Goal: Task Accomplishment & Management: Manage account settings

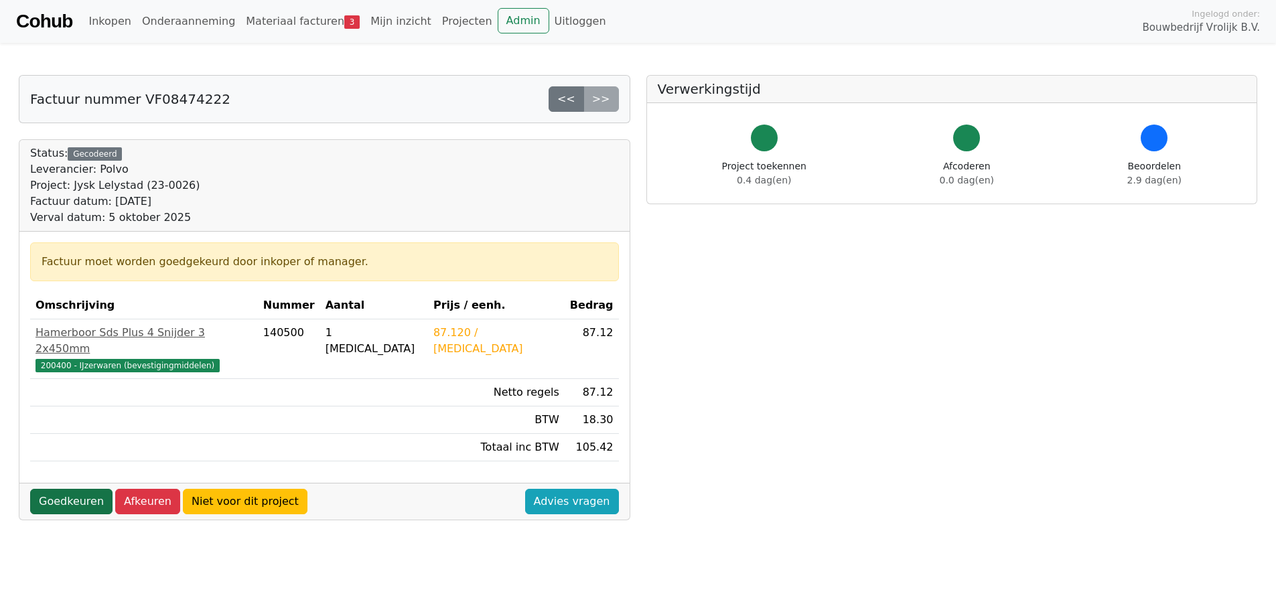
click at [79, 489] on link "Goedkeuren" at bounding box center [71, 501] width 82 height 25
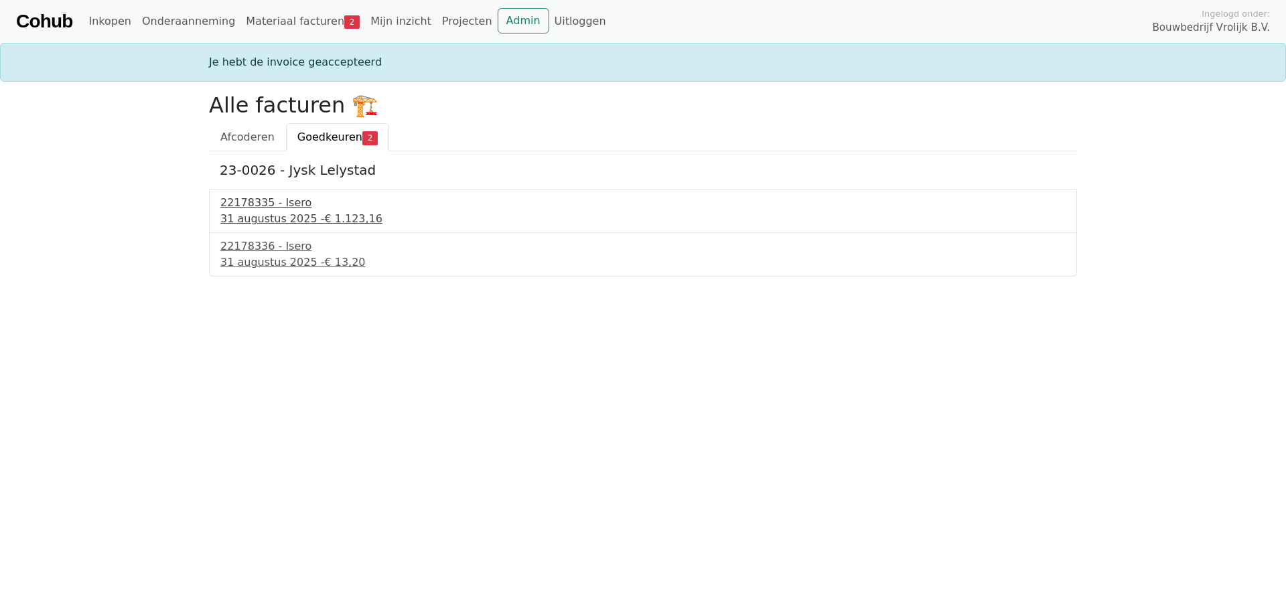
click at [259, 207] on div "22178335 - Isero" at bounding box center [642, 203] width 845 height 16
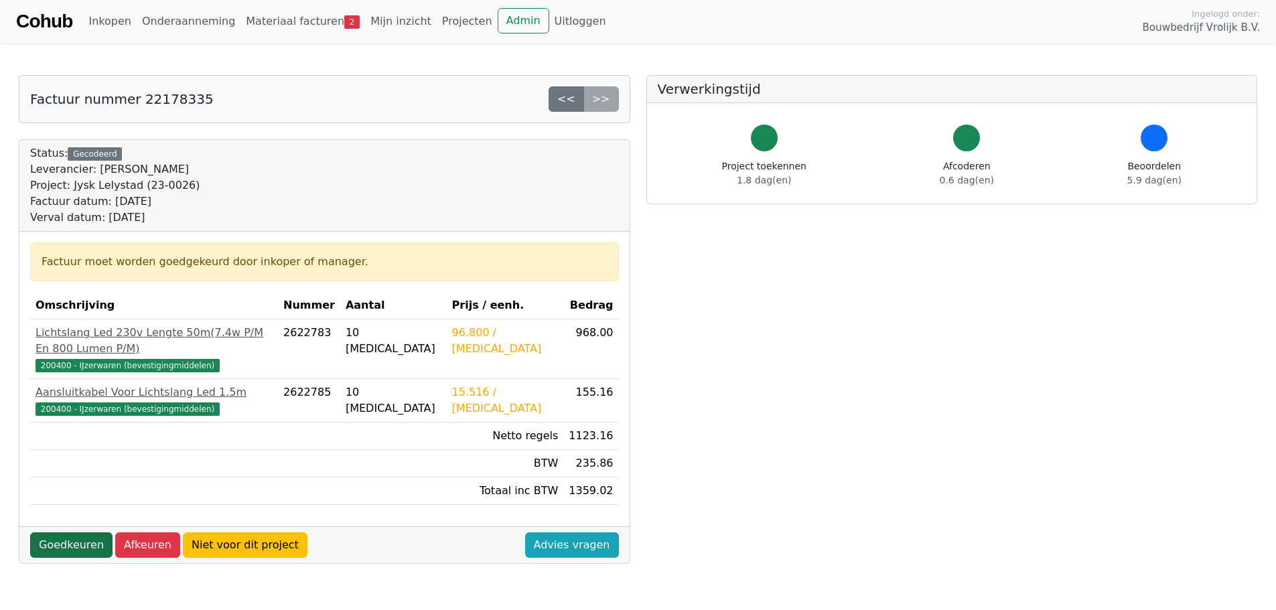
click at [72, 532] on link "Goedkeuren" at bounding box center [71, 544] width 82 height 25
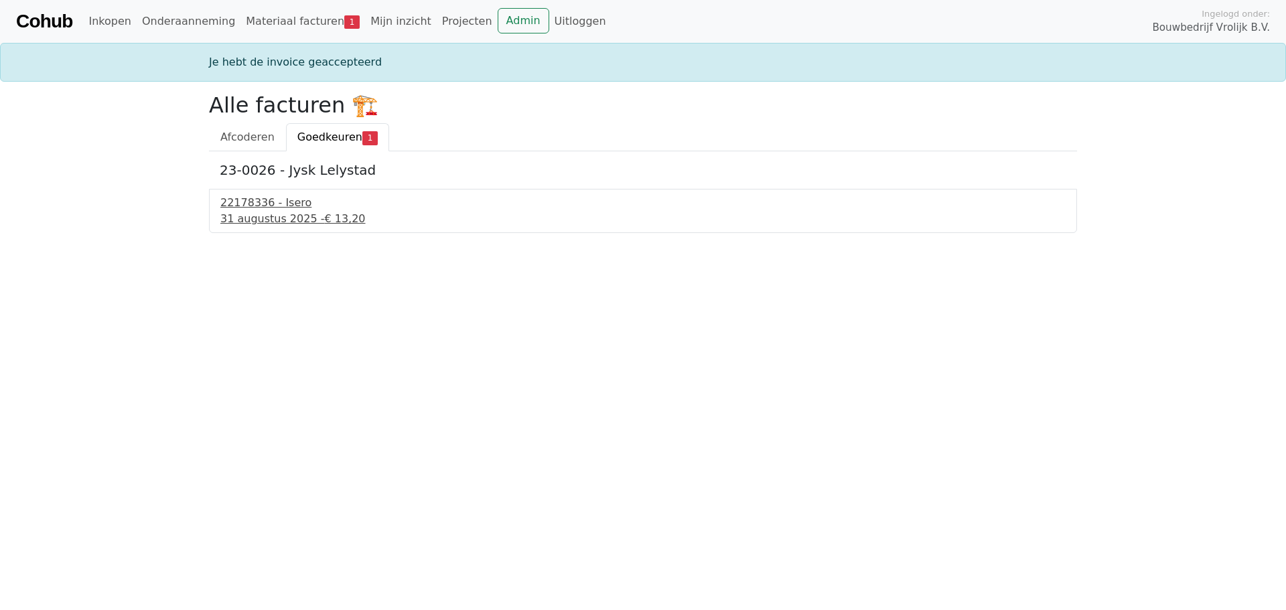
click at [283, 206] on div "22178336 - Isero" at bounding box center [642, 203] width 845 height 16
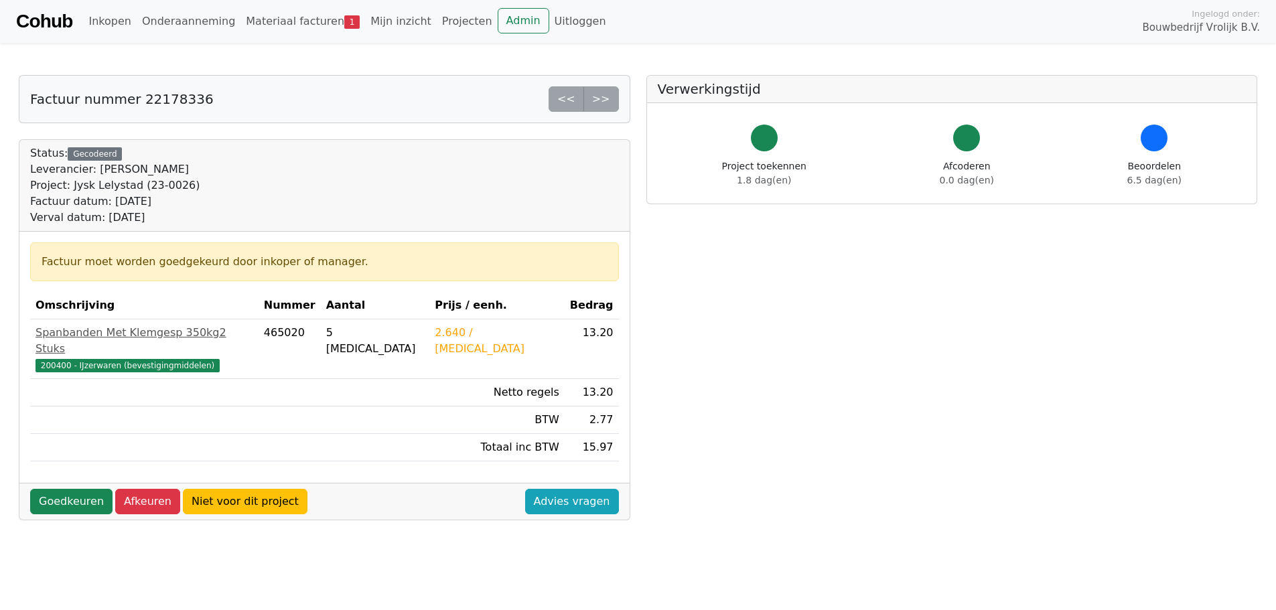
click at [76, 459] on div "Factuur moet worden goedgekeurd door inkoper of manager. Omschrijving Nummer Aa…" at bounding box center [324, 357] width 610 height 251
click at [70, 489] on link "Goedkeuren" at bounding box center [71, 501] width 82 height 25
